Goal: Check status

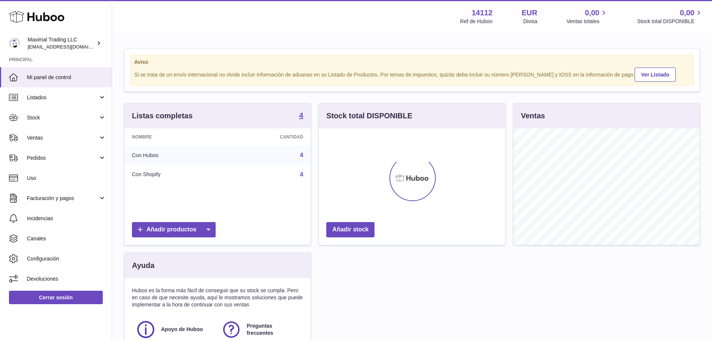
scroll to position [117, 186]
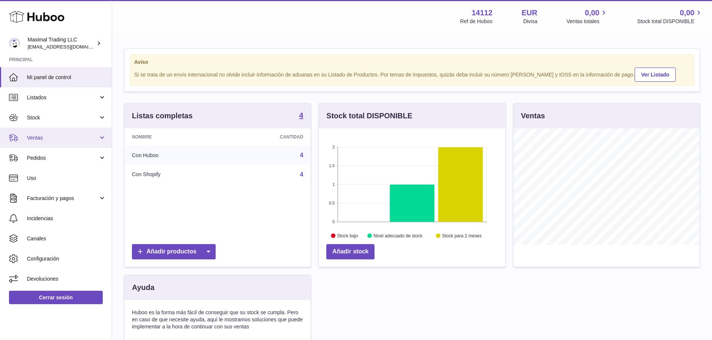
click at [48, 138] on span "Ventas" at bounding box center [62, 137] width 71 height 7
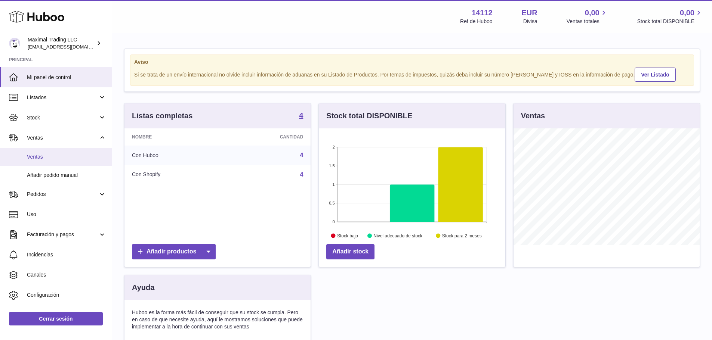
click at [47, 151] on link "Ventas" at bounding box center [56, 157] width 112 height 18
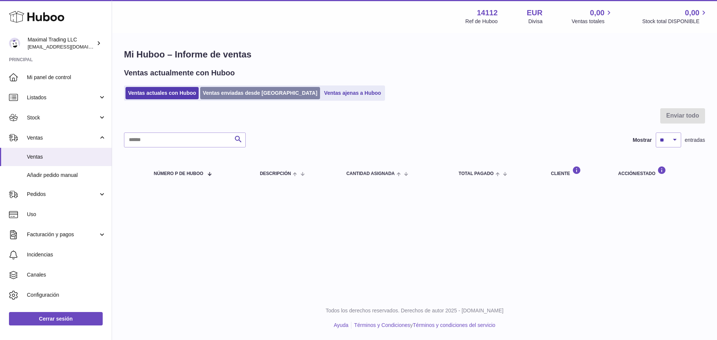
click at [237, 90] on link "Ventas enviadas desde Huboo" at bounding box center [260, 93] width 120 height 12
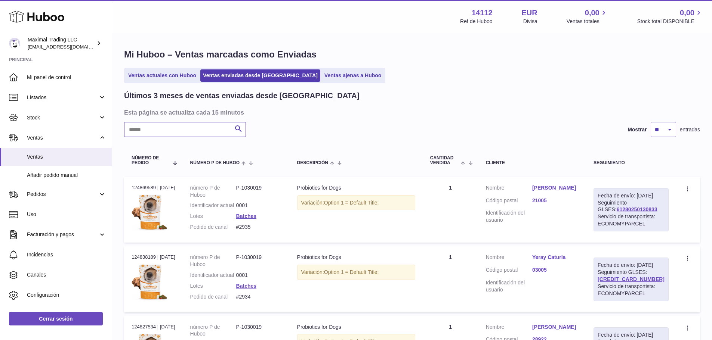
click at [194, 131] on input "text" at bounding box center [185, 129] width 122 height 15
paste input "****"
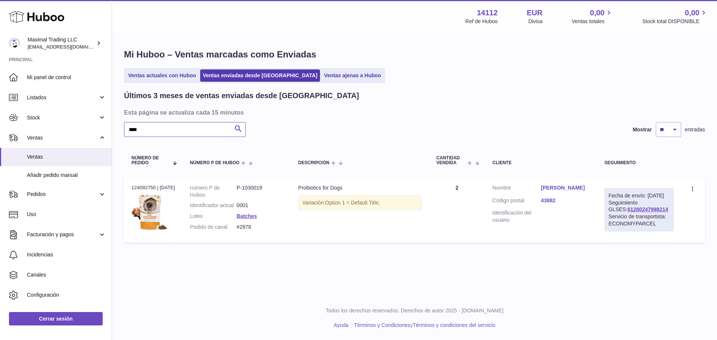
type input "****"
click at [551, 191] on link "[PERSON_NAME]" at bounding box center [565, 188] width 49 height 7
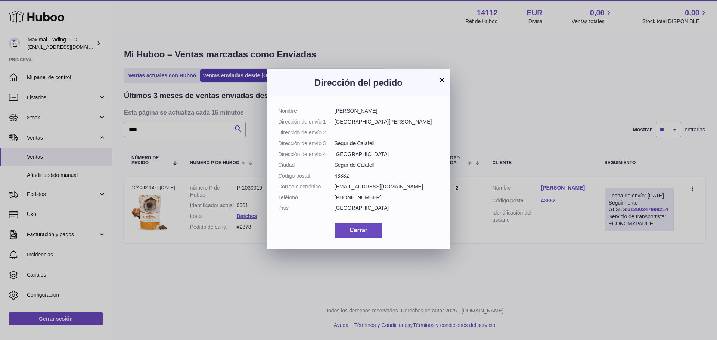
click at [445, 77] on button "×" at bounding box center [441, 79] width 9 height 9
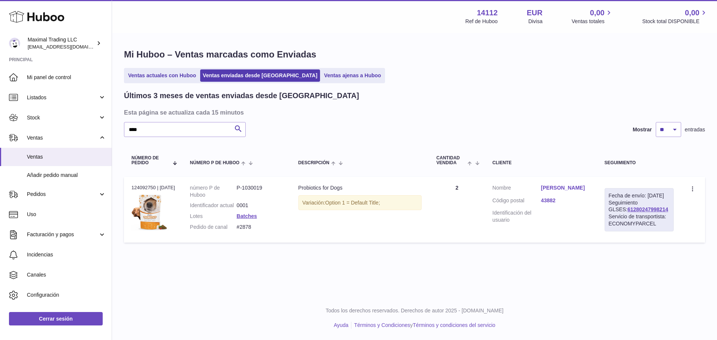
drag, startPoint x: 656, startPoint y: 217, endPoint x: 609, endPoint y: 217, distance: 47.8
click at [609, 217] on div "Fecha de envío: 4º sep. 2025 Seguimiento GLSES: 61280247998214 Servicio de tran…" at bounding box center [639, 209] width 69 height 43
copy link "61280247998214"
click at [662, 220] on div "Fecha de envío: 4º sep. 2025 Seguimiento GLSES: 61280247998214 Servicio de tran…" at bounding box center [639, 209] width 69 height 43
drag, startPoint x: 656, startPoint y: 214, endPoint x: 608, endPoint y: 217, distance: 47.5
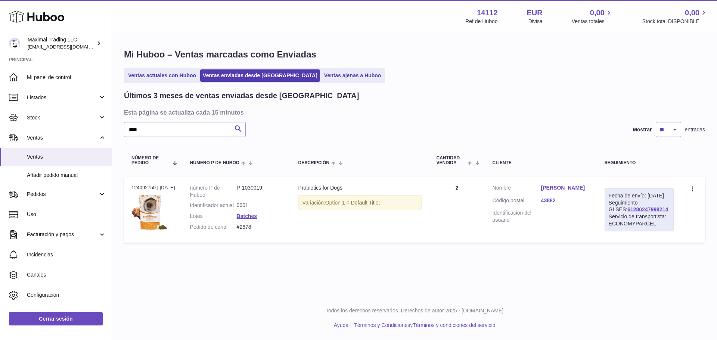
click at [608, 217] on div "Fecha de envío: 4º sep. 2025 Seguimiento GLSES: 61280247998214 Servicio de tran…" at bounding box center [639, 209] width 69 height 43
copy link "61280247998214"
